Goal: Task Accomplishment & Management: Manage account settings

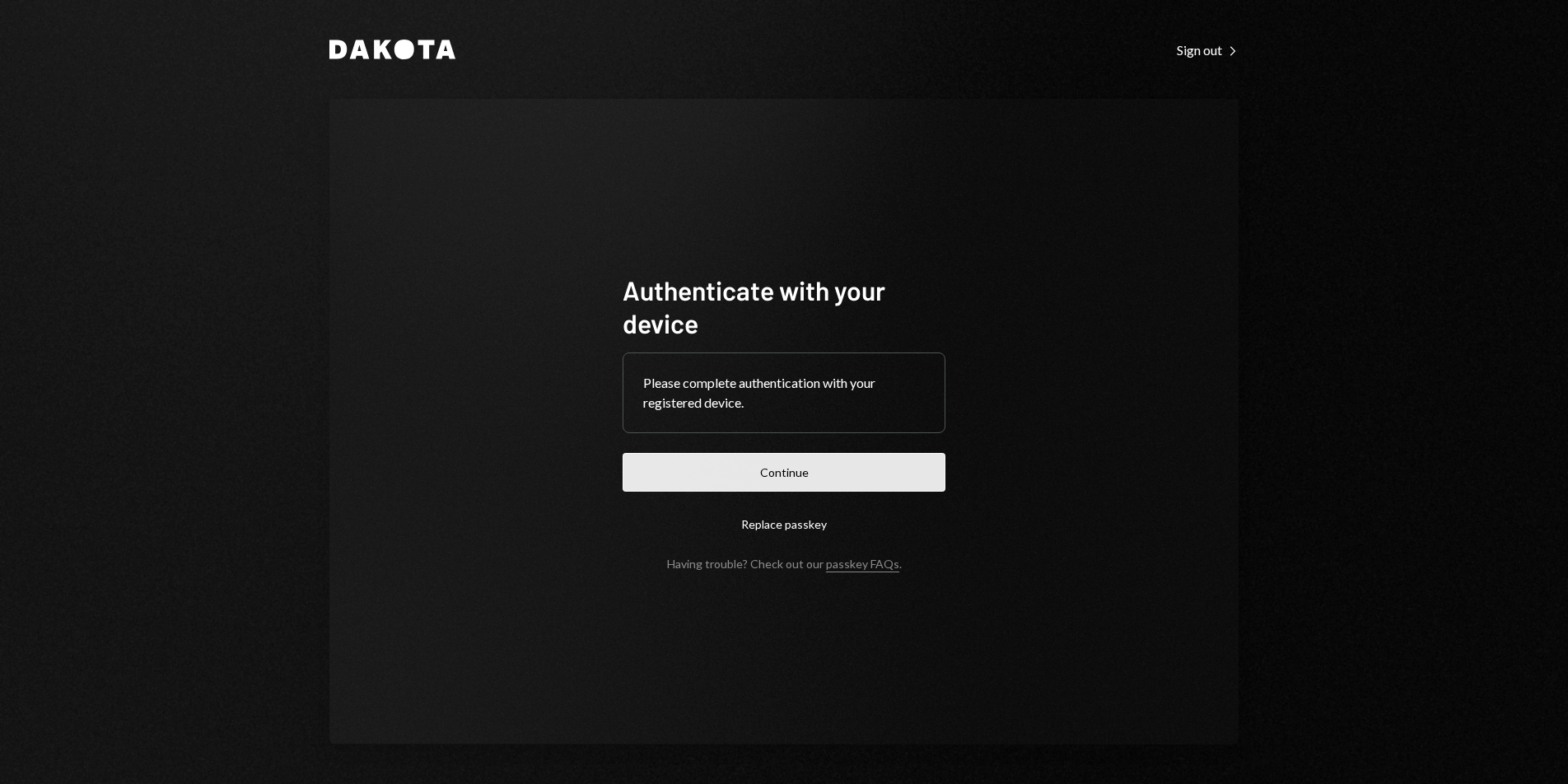
click at [867, 461] on button "Continue" at bounding box center [784, 472] width 323 height 39
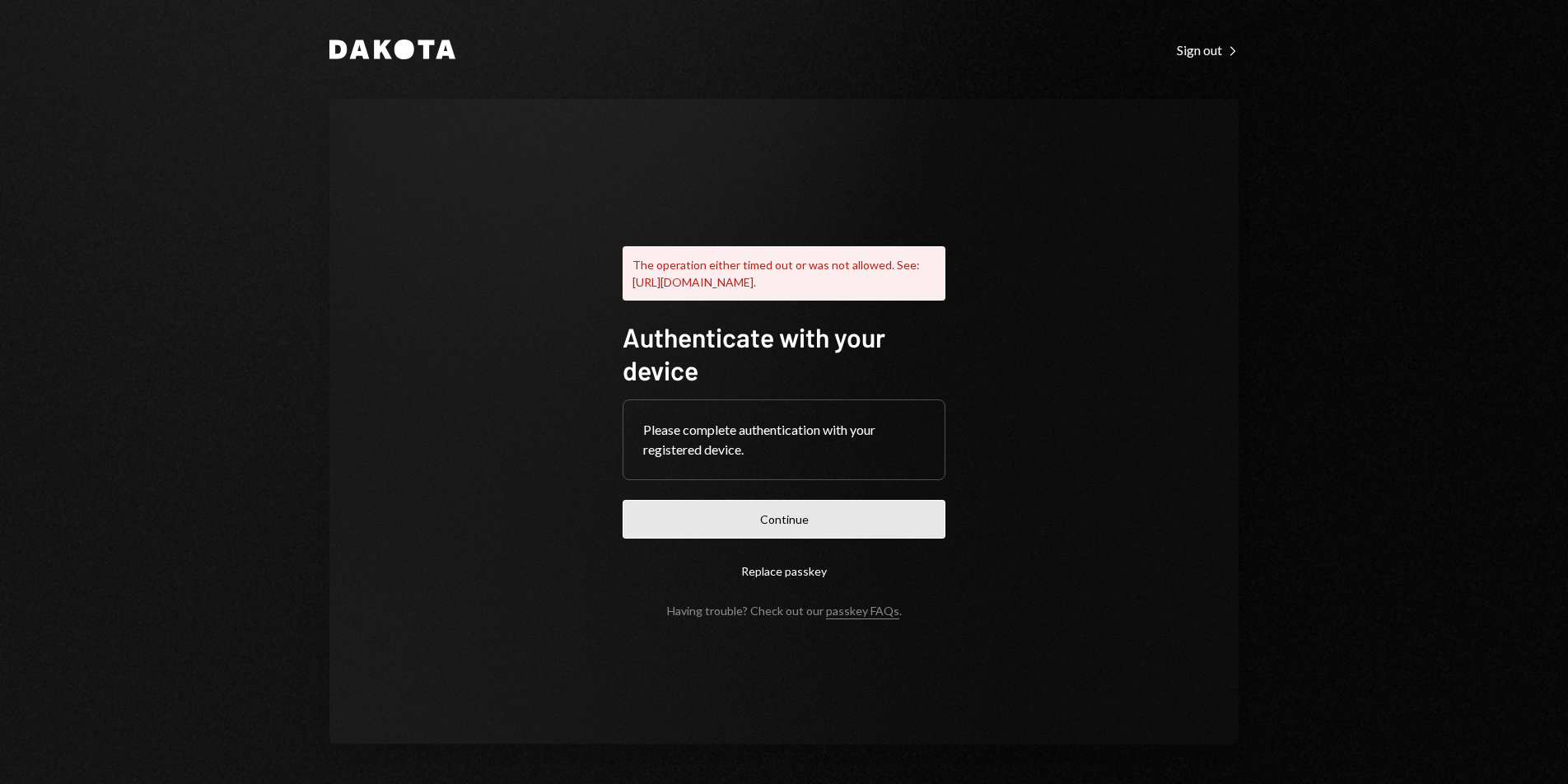
drag, startPoint x: 701, startPoint y: 527, endPoint x: 822, endPoint y: 463, distance: 136.9
click at [701, 527] on button "Continue" at bounding box center [784, 519] width 323 height 39
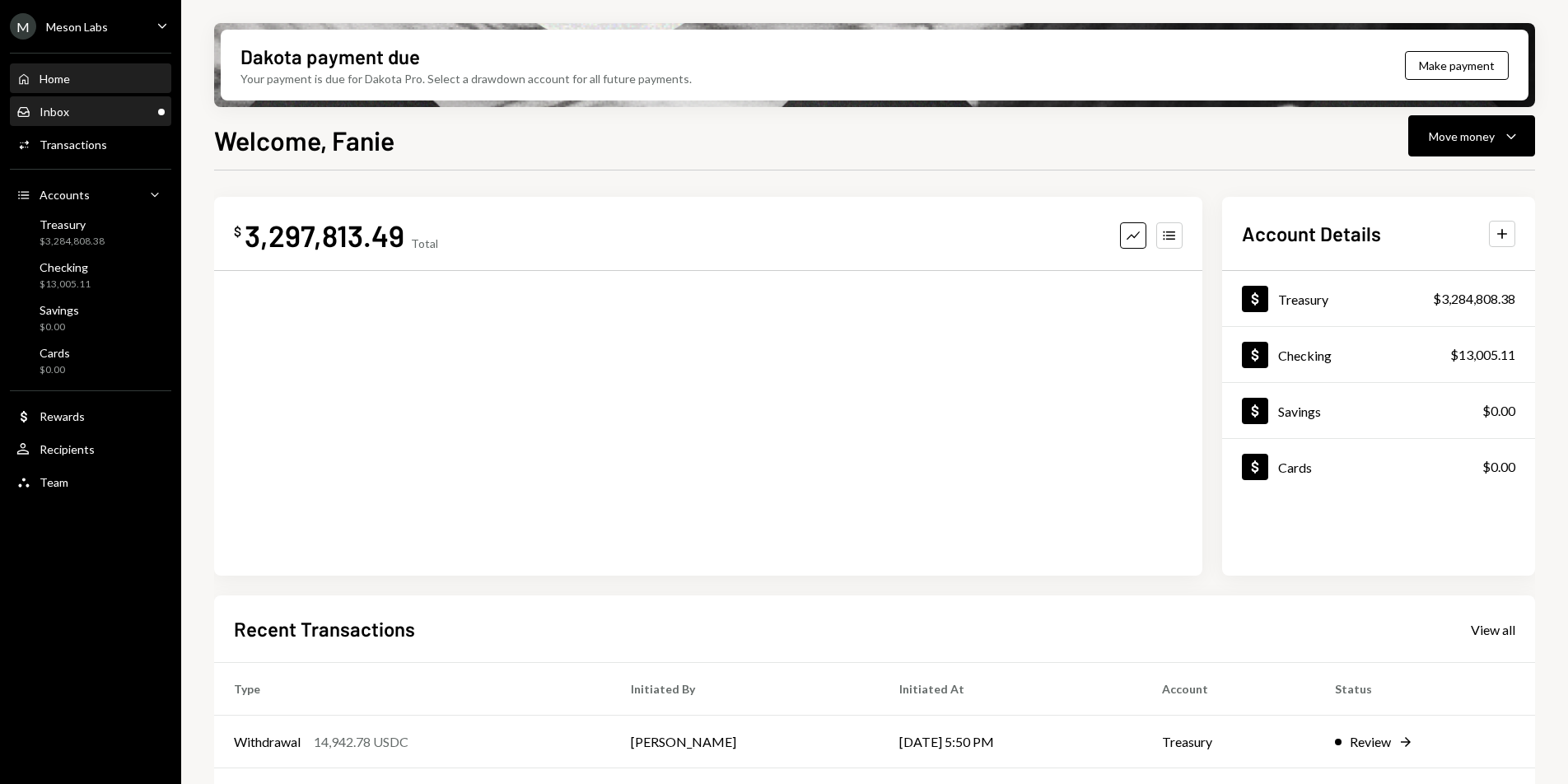
click at [103, 116] on div "Inbox Inbox" at bounding box center [90, 111] width 148 height 14
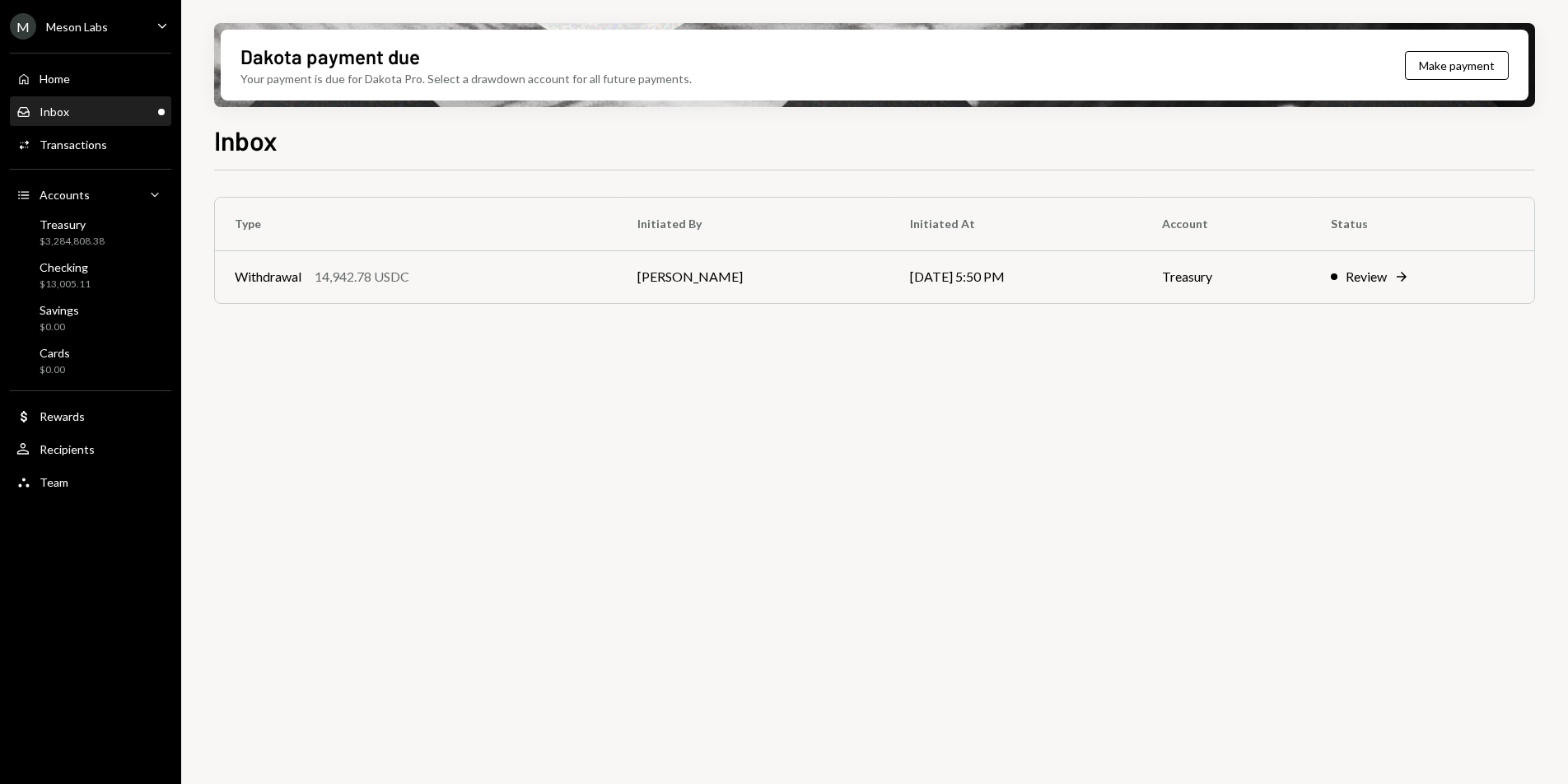
click at [886, 170] on div "Inbox Type Initiated By Initiated At Account Status Withdrawal 14,942.78 USDC […" at bounding box center [875, 499] width 1321 height 760
click at [887, 171] on div "Type Initiated By Initiated At Account Status Withdrawal 14,942.78 USDC [PERSON…" at bounding box center [875, 254] width 1321 height 166
